Goal: Check status: Check status

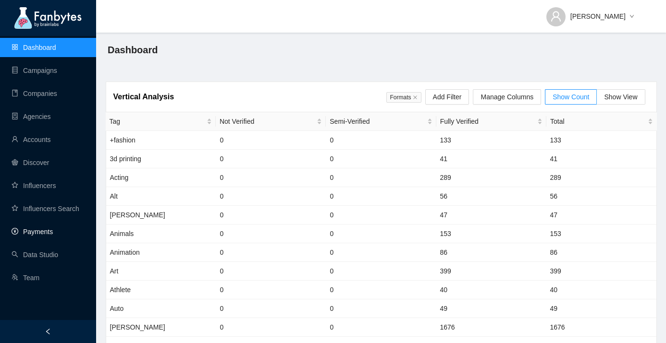
click at [40, 231] on link "Payments" at bounding box center [32, 232] width 41 height 8
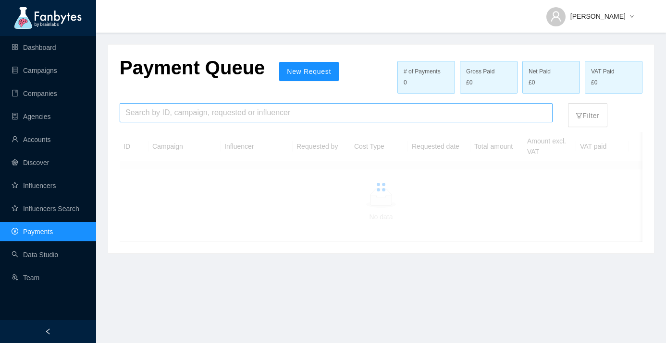
click at [170, 116] on input "search" at bounding box center [335, 113] width 421 height 18
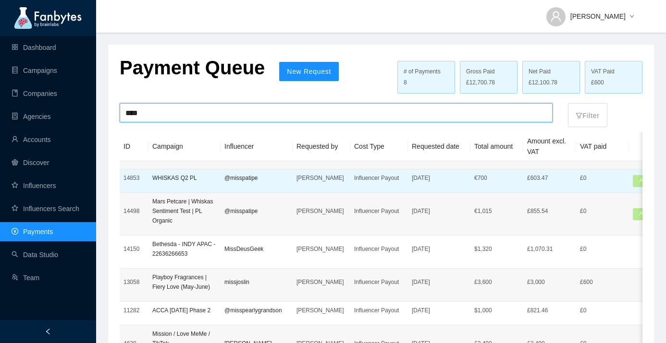
type input "****"
click at [322, 181] on p "[PERSON_NAME]" at bounding box center [321, 178] width 50 height 10
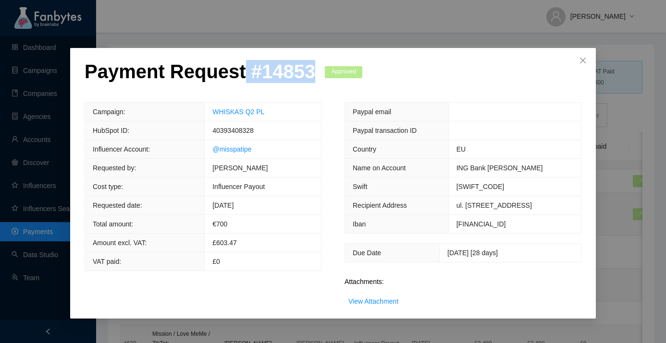
drag, startPoint x: 236, startPoint y: 70, endPoint x: 308, endPoint y: 76, distance: 72.8
click at [308, 76] on p "Payment Request # 14853" at bounding box center [200, 71] width 231 height 23
copy p "# 14853"
